Goal: Information Seeking & Learning: Understand process/instructions

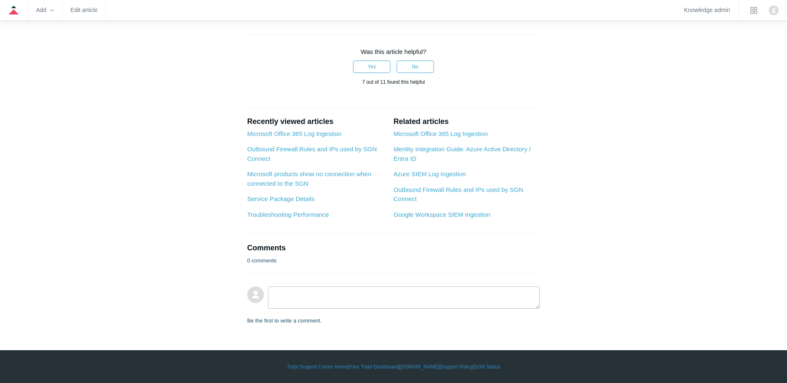
scroll to position [664, 0]
drag, startPoint x: 265, startPoint y: 136, endPoint x: 477, endPoint y: 138, distance: 212.4
copy li "For Delete User, navigate to User and check User.ReadWrite.All ."
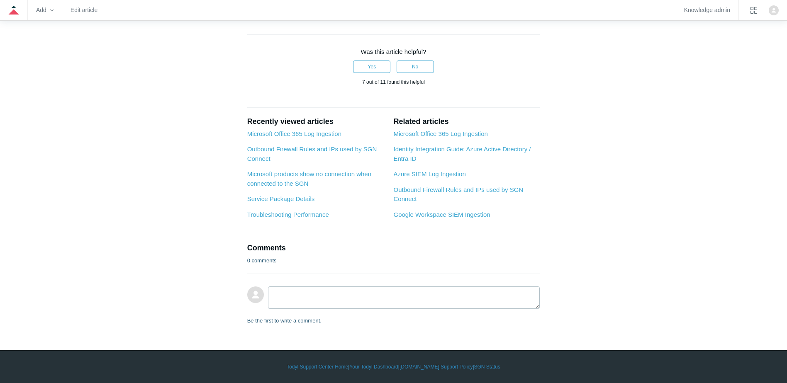
drag, startPoint x: 265, startPoint y: 315, endPoint x: 528, endPoint y: 315, distance: 262.6
copy li "For Disable User, check User.ManageIdentities.All and User.EnableDisableAccount…"
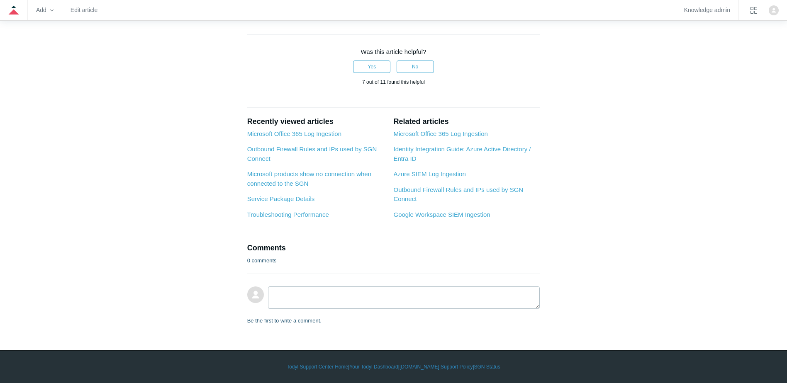
drag, startPoint x: 263, startPoint y: 202, endPoint x: 420, endPoint y: 203, distance: 157.2
copy li "For Revoke Session, select Directory.ReadWrite.All."
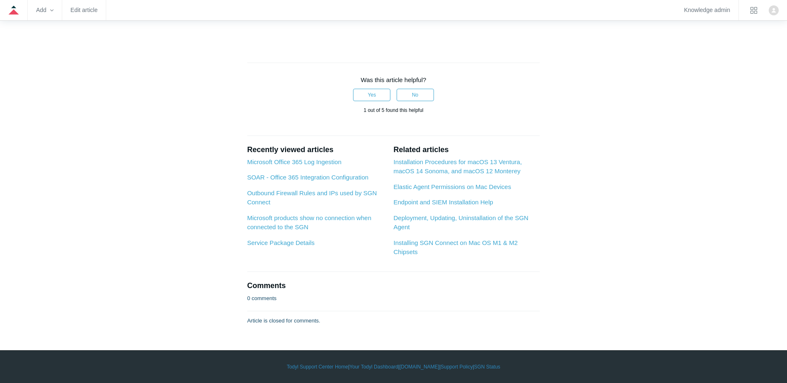
scroll to position [1211, 0]
